Goal: Navigation & Orientation: Find specific page/section

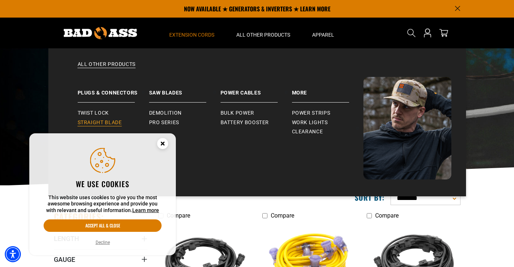
click at [104, 122] on span "Straight Blade" at bounding box center [100, 122] width 44 height 7
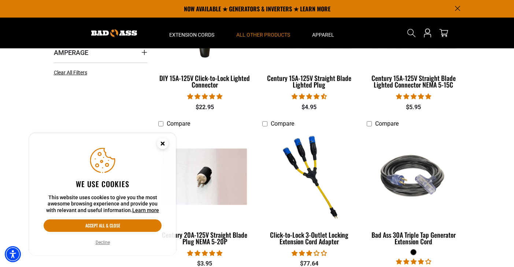
scroll to position [248, 0]
